Goal: Task Accomplishment & Management: Manage account settings

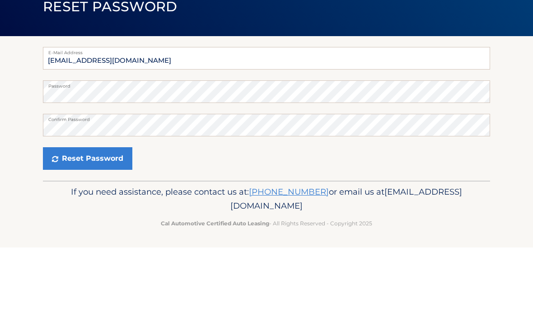
scroll to position [1, 0]
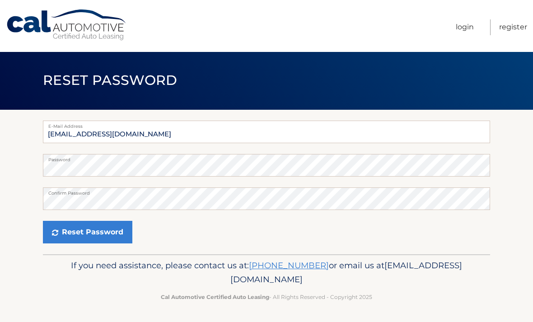
click at [96, 239] on button "Reset Password" at bounding box center [87, 232] width 89 height 23
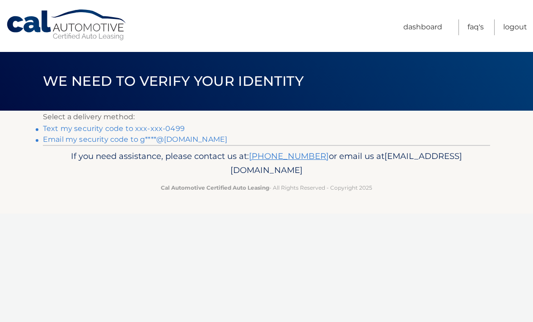
click at [91, 143] on link "Email my security code to g****@comcast.net" at bounding box center [135, 139] width 184 height 9
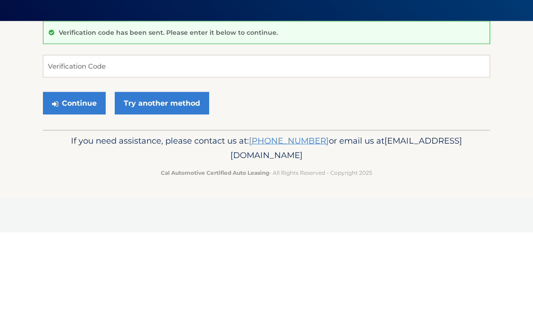
click at [41, 111] on section "Verification code has been sent. Please enter it below to continue. Verificatio…" at bounding box center [266, 165] width 533 height 109
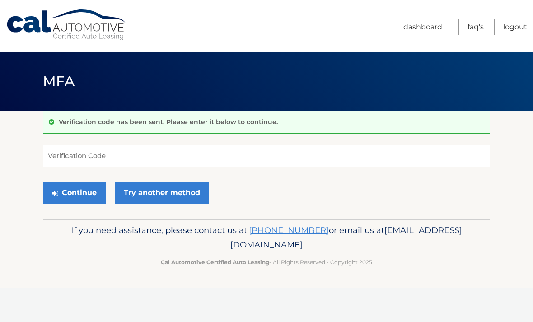
click at [55, 165] on input "Verification Code" at bounding box center [266, 155] width 447 height 23
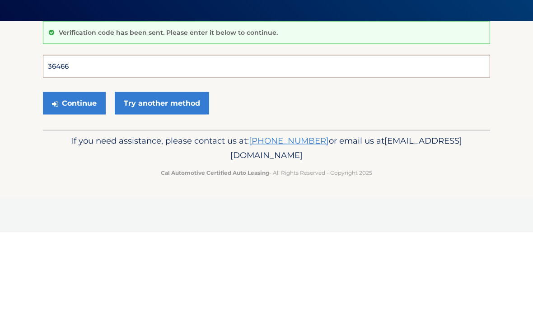
type input "364667"
click at [74, 181] on button "Continue" at bounding box center [74, 192] width 63 height 23
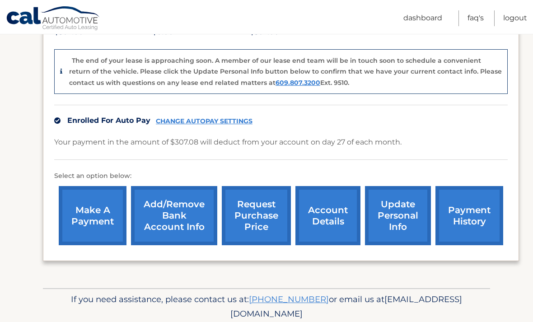
scroll to position [215, 0]
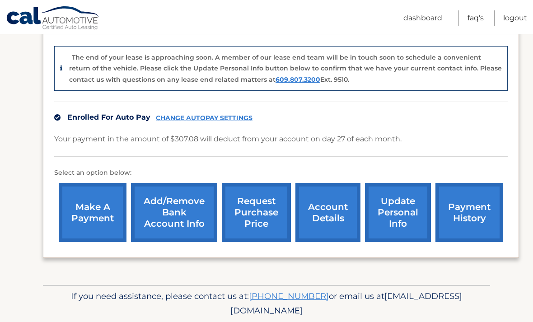
click at [399, 222] on link "update personal info" at bounding box center [398, 212] width 66 height 59
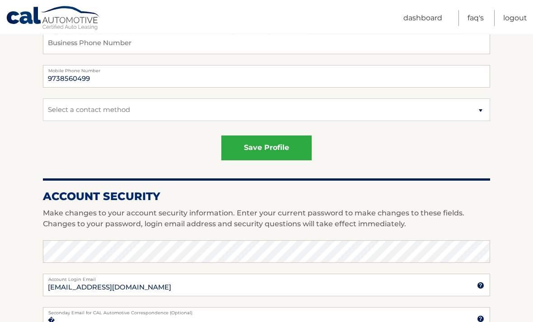
scroll to position [242, 0]
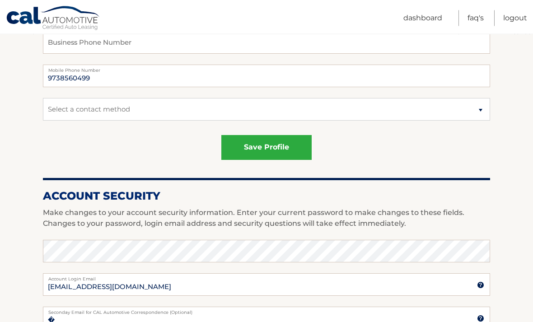
click at [9, 200] on section "Account Overview | Edit Profile account information 84 Stockton Ave Street Addr…" at bounding box center [266, 216] width 533 height 697
click at [478, 111] on select "Select a contact method Mobile Home" at bounding box center [266, 109] width 447 height 23
select select "1"
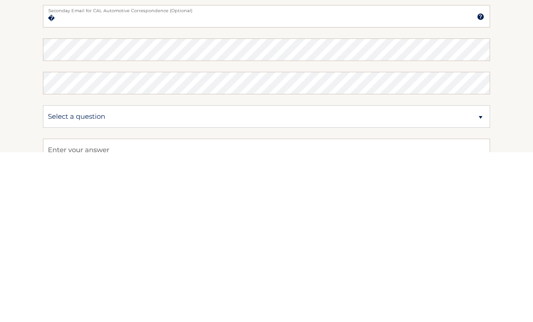
scroll to position [375, 0]
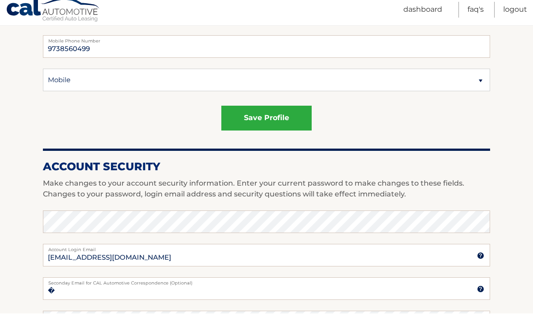
click at [269, 124] on button "save profile" at bounding box center [266, 126] width 90 height 25
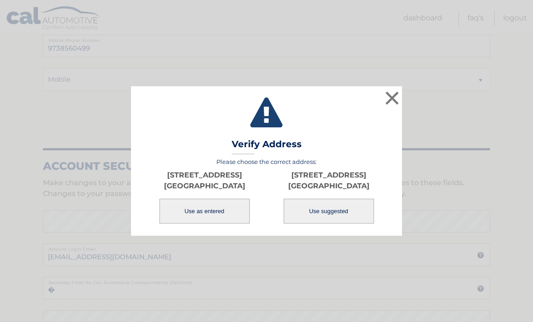
click at [318, 223] on button "Use suggested" at bounding box center [329, 211] width 90 height 25
type input "[STREET_ADDRESS]"
type input "[GEOGRAPHIC_DATA]"
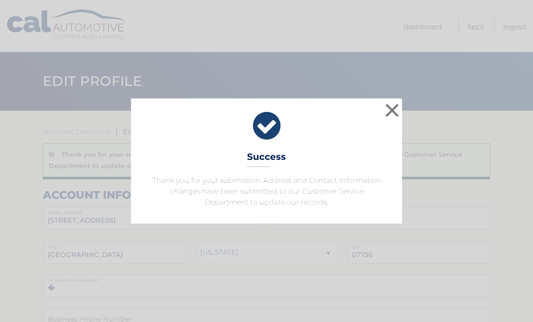
click at [393, 106] on button "×" at bounding box center [392, 110] width 18 height 18
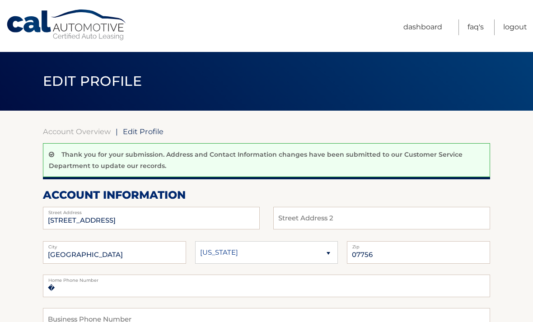
click at [420, 32] on link "Dashboard" at bounding box center [422, 27] width 39 height 16
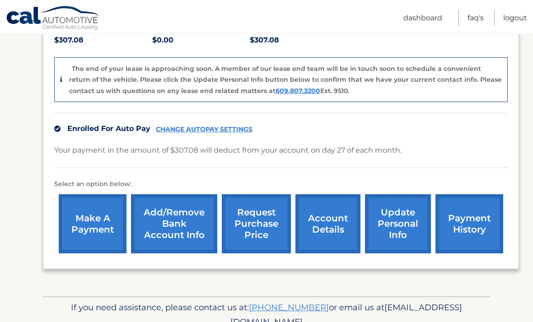
scroll to position [215, 0]
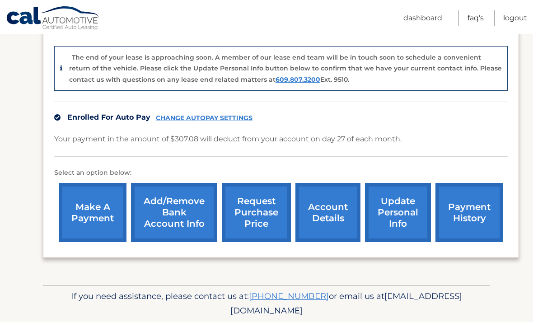
click at [329, 214] on link "account details" at bounding box center [327, 212] width 65 height 59
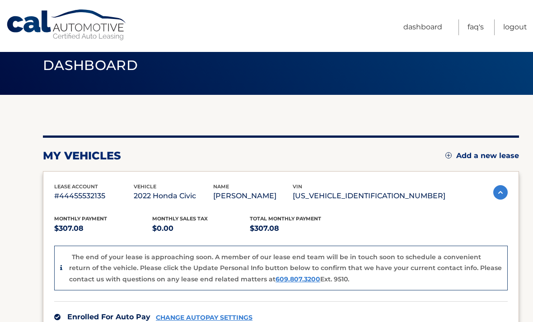
scroll to position [0, 0]
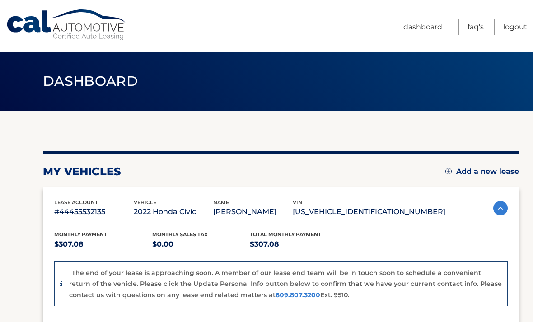
click at [517, 22] on link "Logout" at bounding box center [515, 27] width 24 height 16
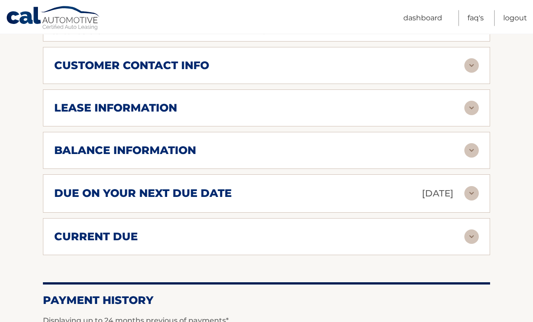
scroll to position [434, 0]
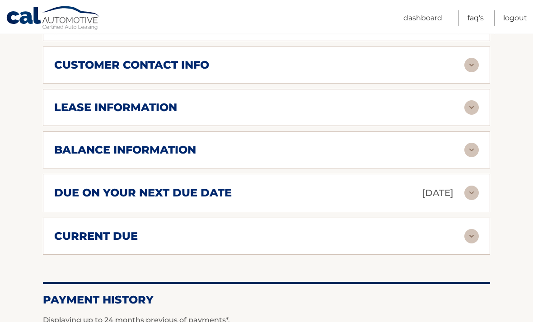
click at [464, 154] on img at bounding box center [471, 150] width 14 height 14
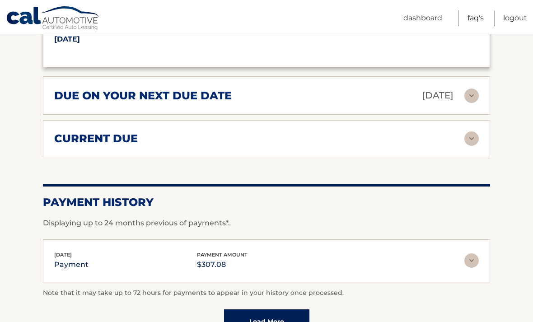
scroll to position [639, 0]
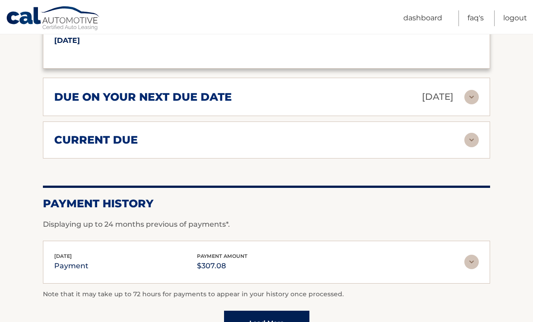
click at [475, 266] on img at bounding box center [471, 262] width 14 height 14
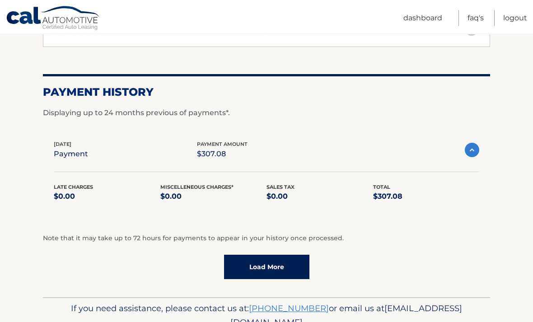
scroll to position [751, 0]
click at [260, 264] on link "Load More" at bounding box center [266, 266] width 85 height 24
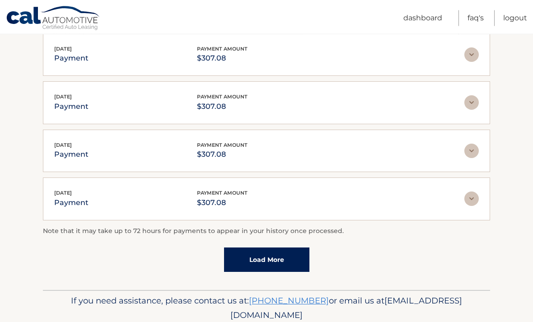
scroll to position [1001, 0]
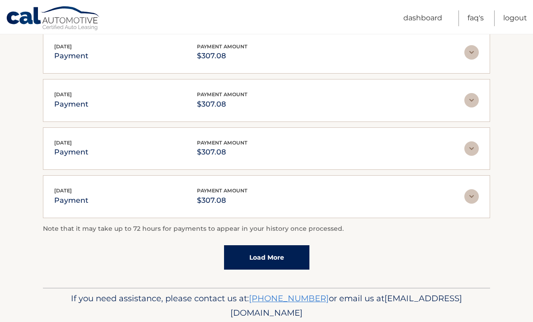
click at [252, 253] on link "Load More" at bounding box center [266, 257] width 85 height 24
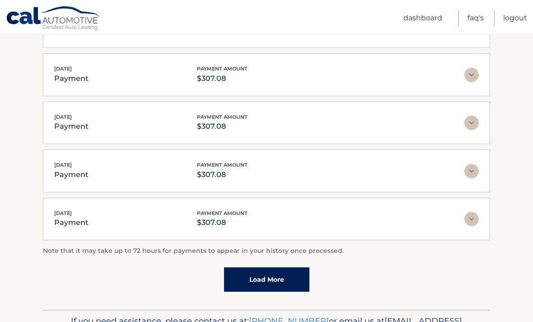
scroll to position [1240, 0]
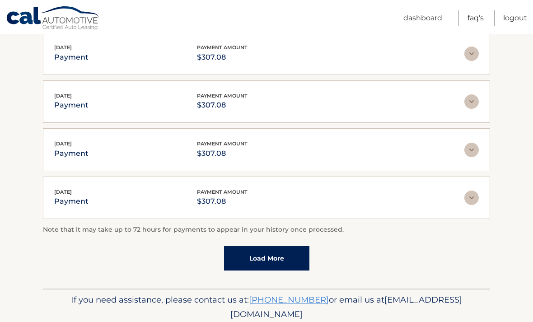
click at [252, 255] on link "Load More" at bounding box center [266, 258] width 85 height 24
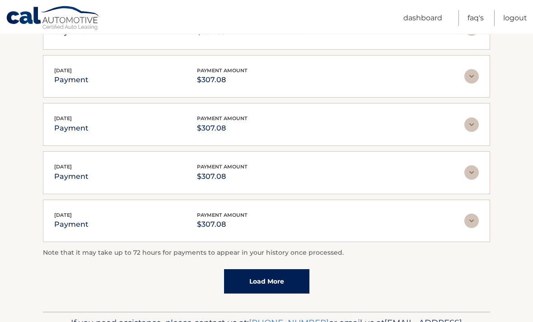
scroll to position [1480, 0]
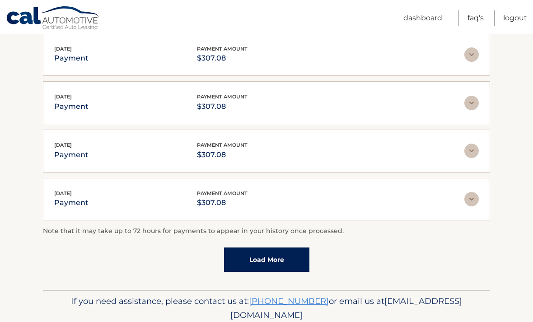
click at [264, 251] on link "Load More" at bounding box center [266, 259] width 85 height 24
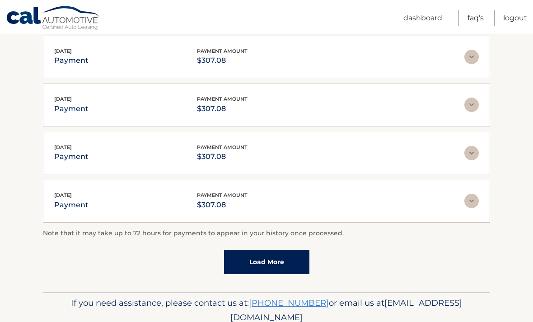
scroll to position [1719, 0]
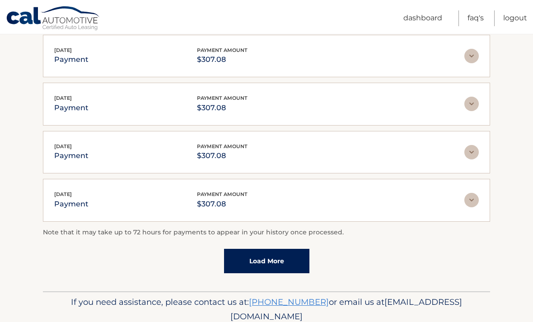
click at [243, 253] on link "Load More" at bounding box center [266, 261] width 85 height 24
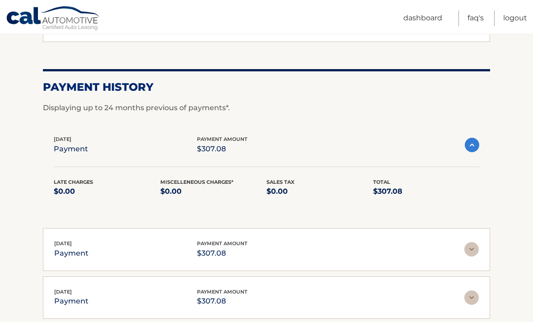
scroll to position [755, 0]
